Goal: Task Accomplishment & Management: Use online tool/utility

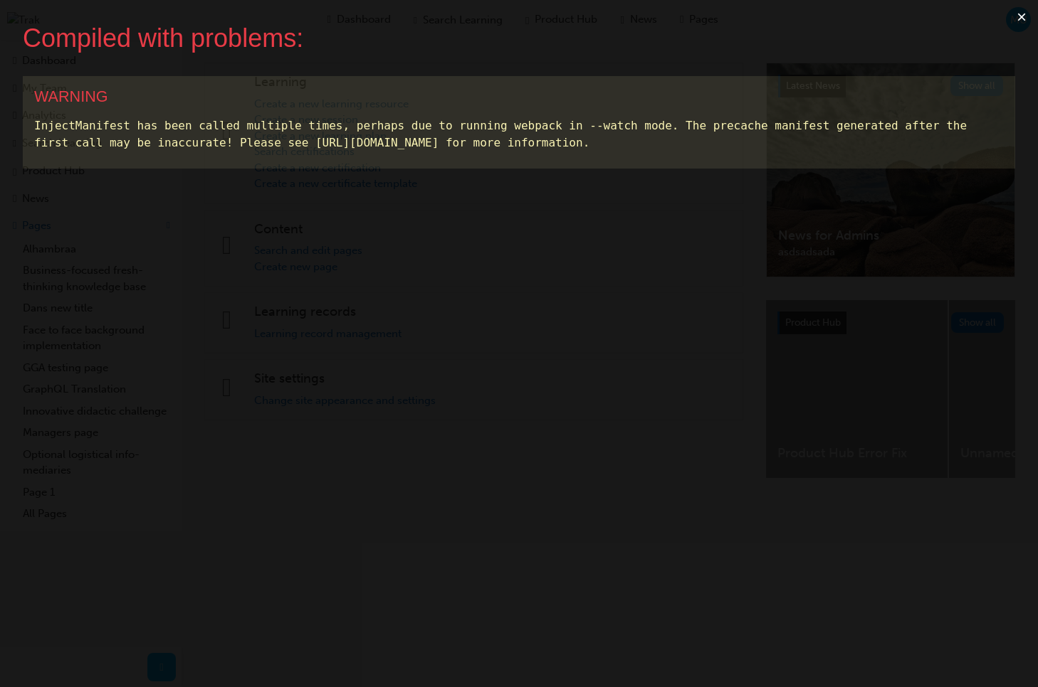
click at [1018, 16] on button "×" at bounding box center [1021, 17] width 33 height 34
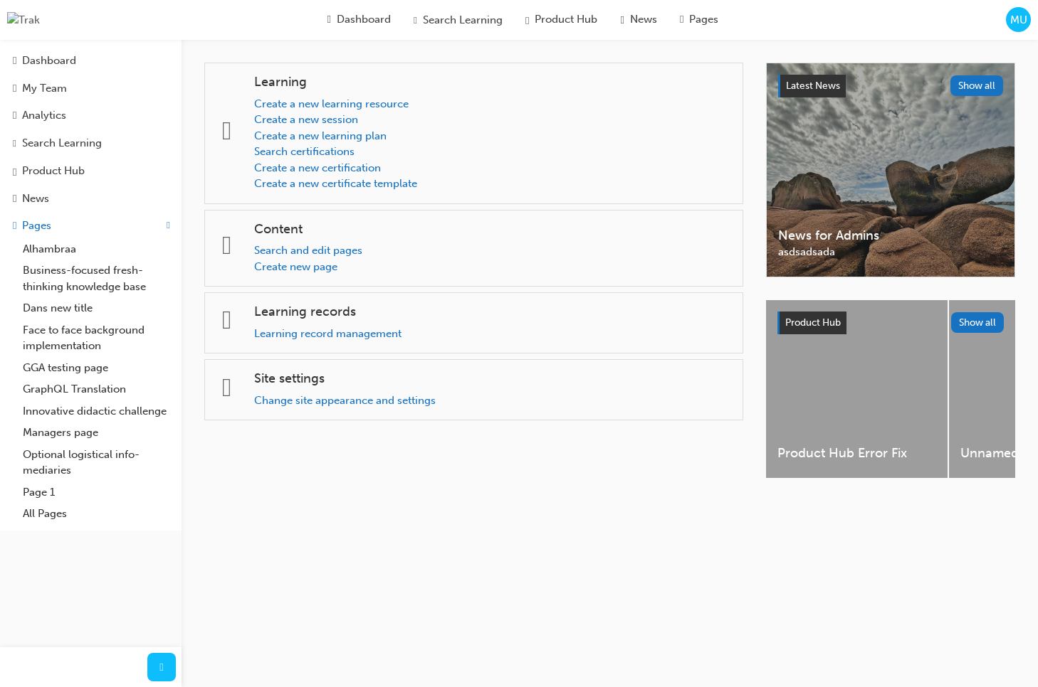
click at [1032, 23] on div "Dashboard Search Learning Product Hub News Pages MU" at bounding box center [519, 20] width 1038 height 40
click at [1015, 25] on span "MU" at bounding box center [1018, 20] width 17 height 16
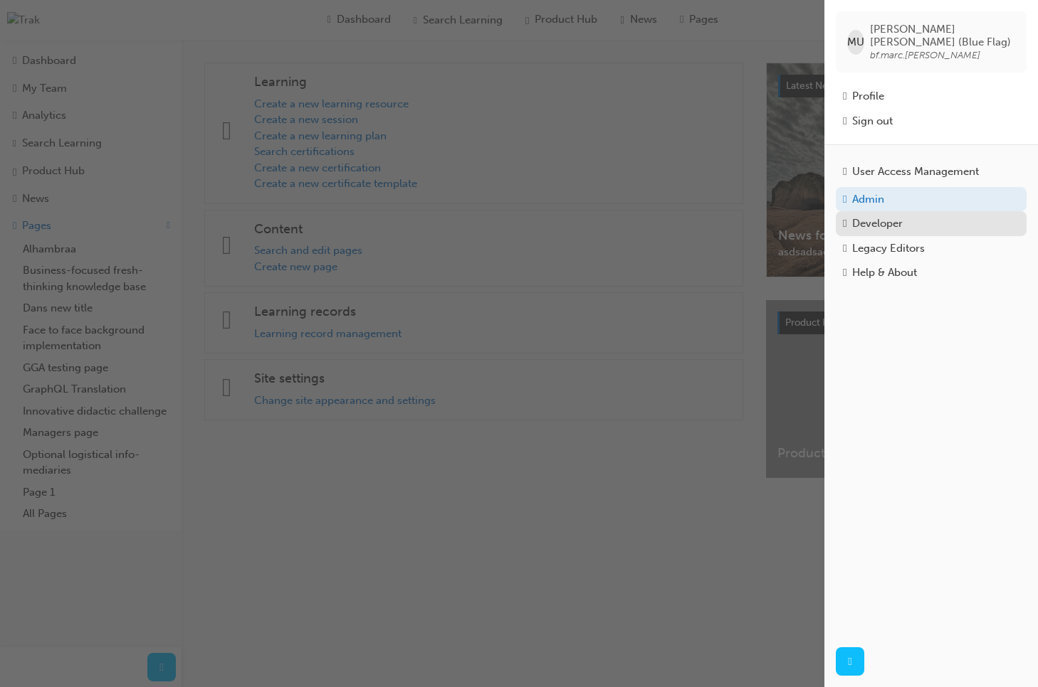
click at [897, 217] on div "Developer" at bounding box center [877, 224] width 51 height 16
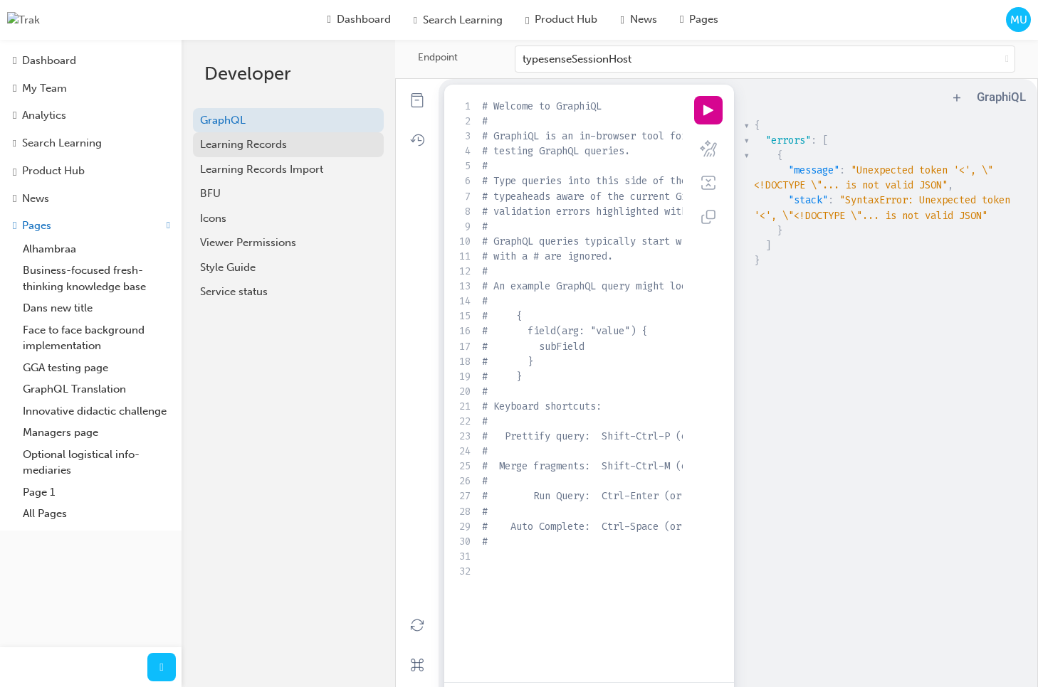
click at [255, 151] on div "Learning Records" at bounding box center [288, 145] width 176 height 16
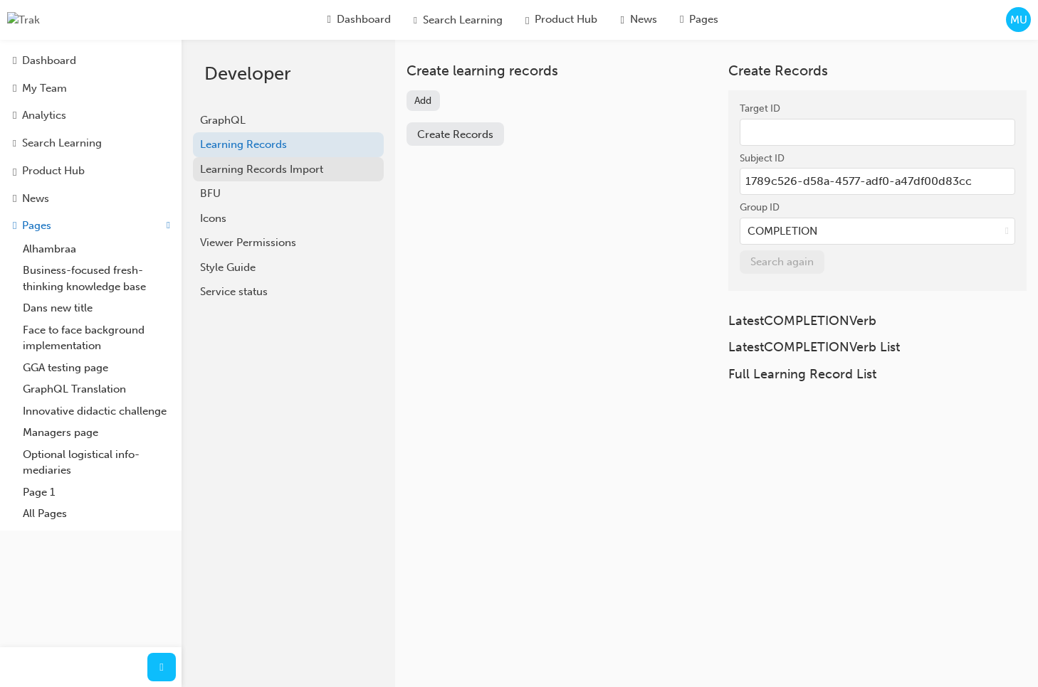
click at [249, 162] on div "Learning Records Import" at bounding box center [288, 170] width 176 height 16
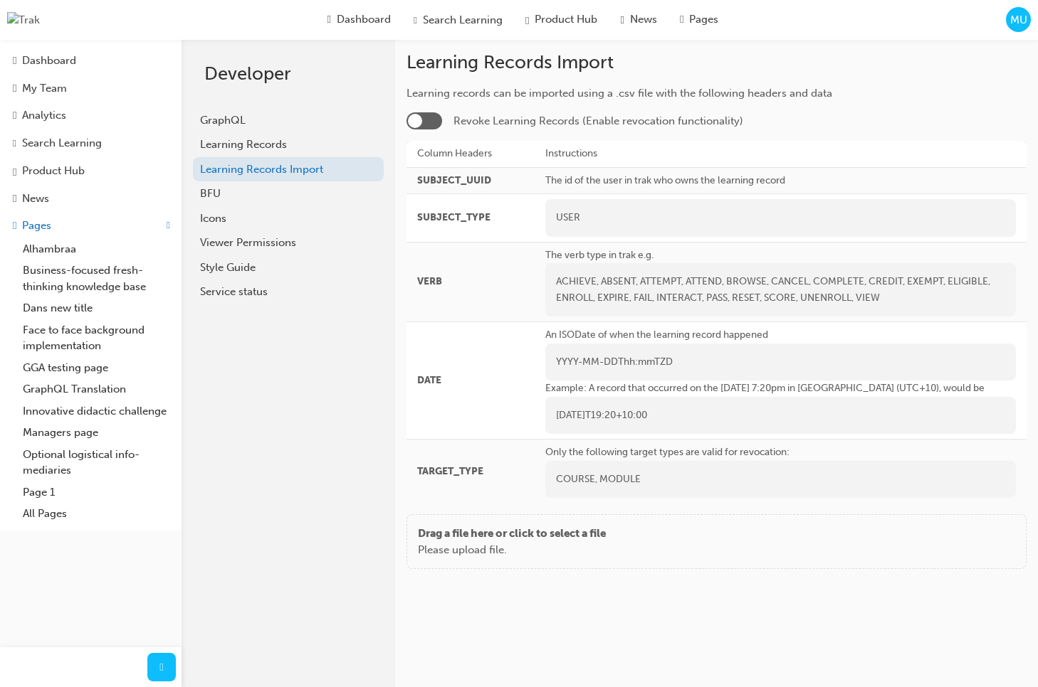
click at [427, 124] on div at bounding box center [424, 120] width 36 height 17
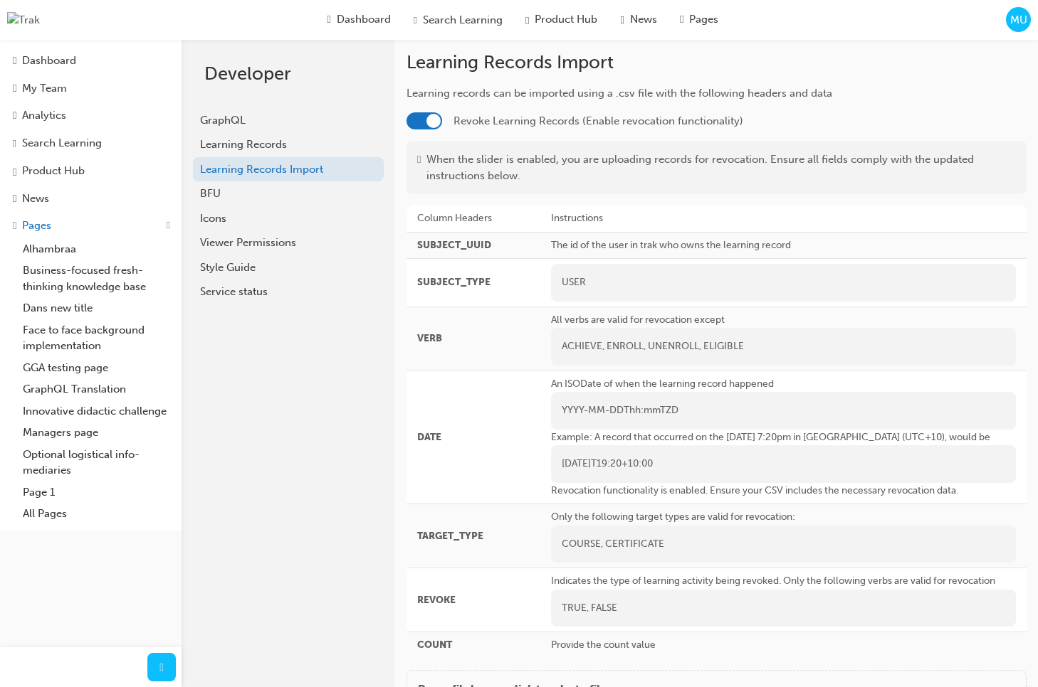
scroll to position [75, 0]
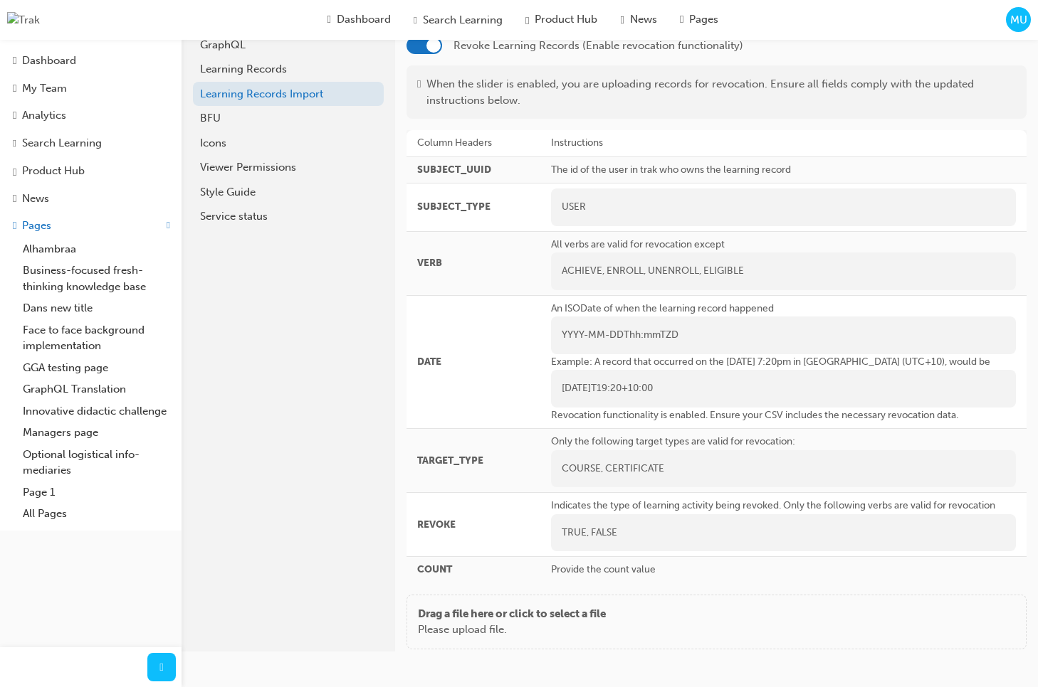
click at [512, 640] on div "Drag a file here or click to select a file Please upload file." at bounding box center [716, 622] width 620 height 55
